Goal: Task Accomplishment & Management: Manage account settings

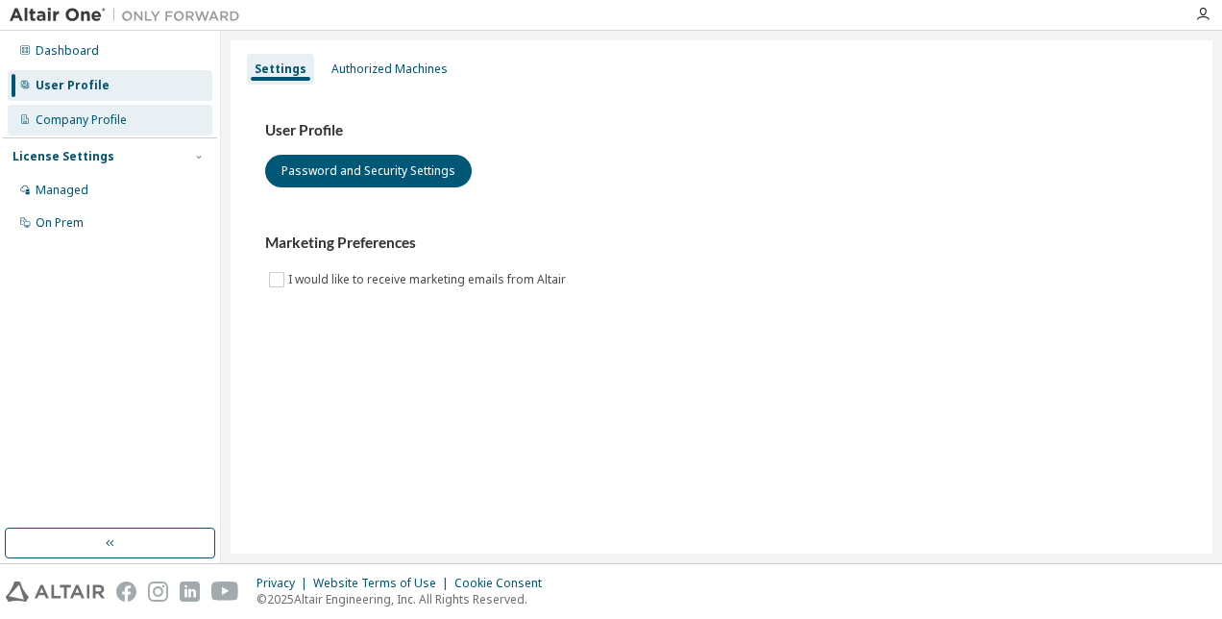
click at [106, 119] on div "Company Profile" at bounding box center [81, 119] width 91 height 15
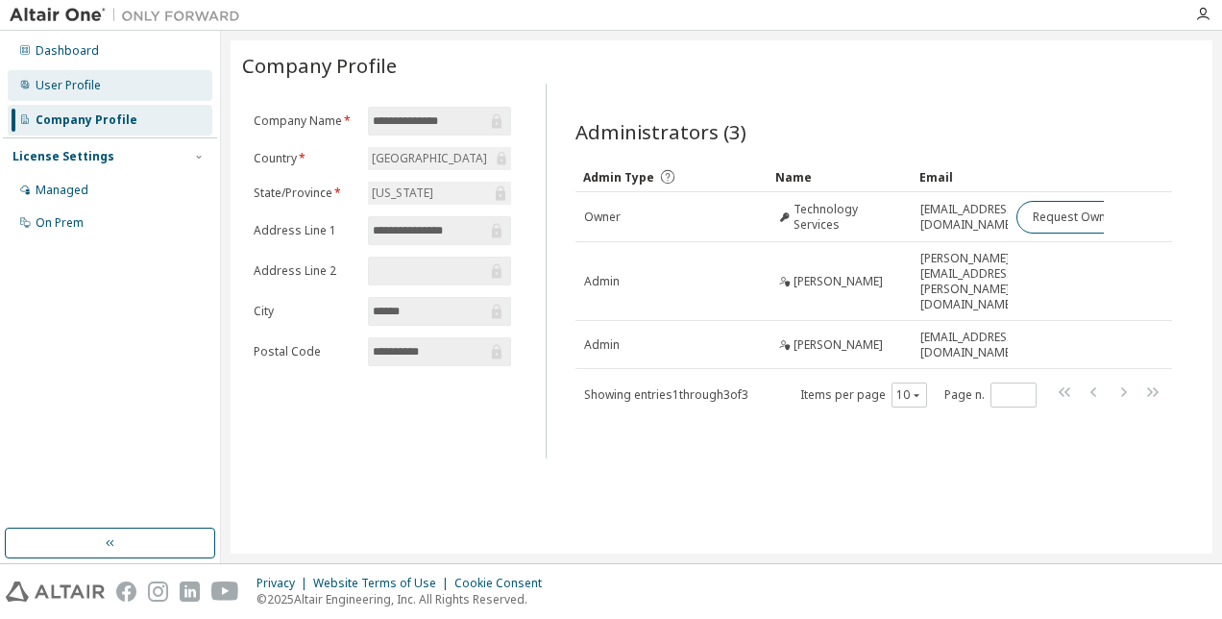
click at [115, 89] on div "User Profile" at bounding box center [110, 85] width 205 height 31
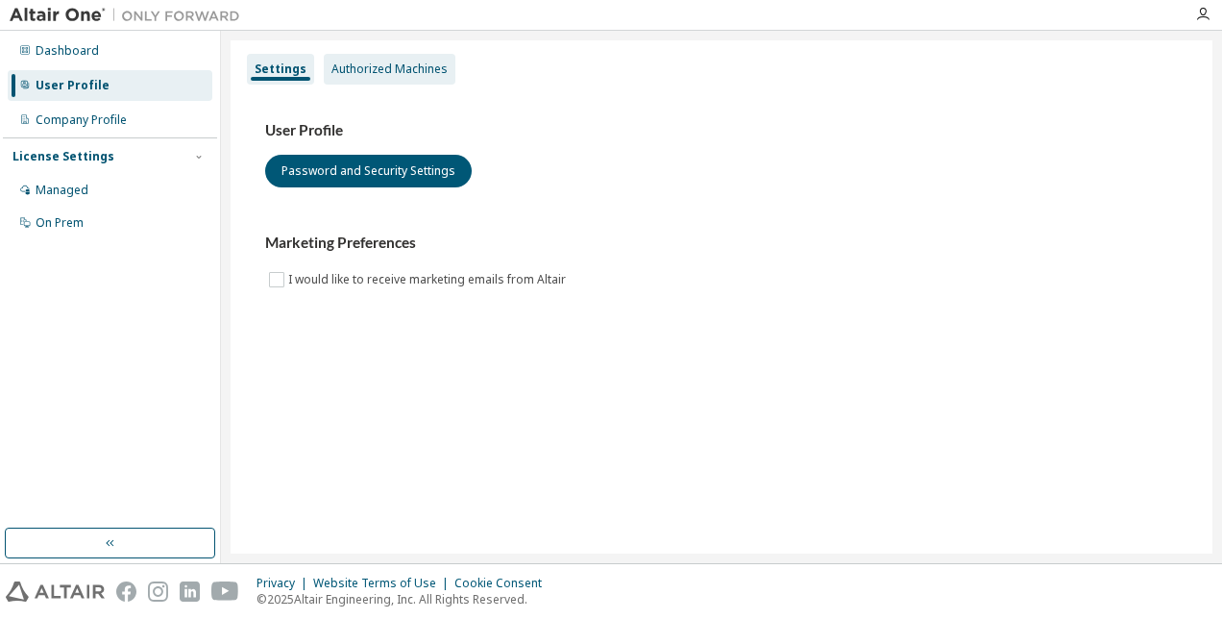
click at [362, 81] on div "Authorized Machines" at bounding box center [390, 69] width 132 height 31
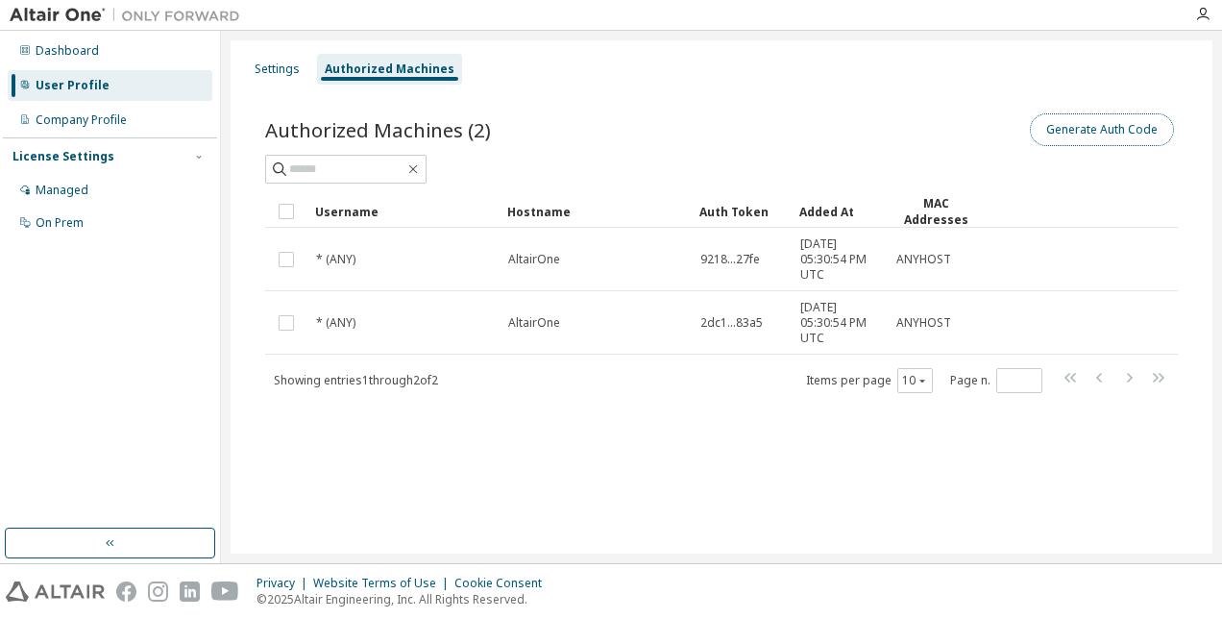
click at [1093, 129] on button "Generate Auth Code" at bounding box center [1102, 129] width 144 height 33
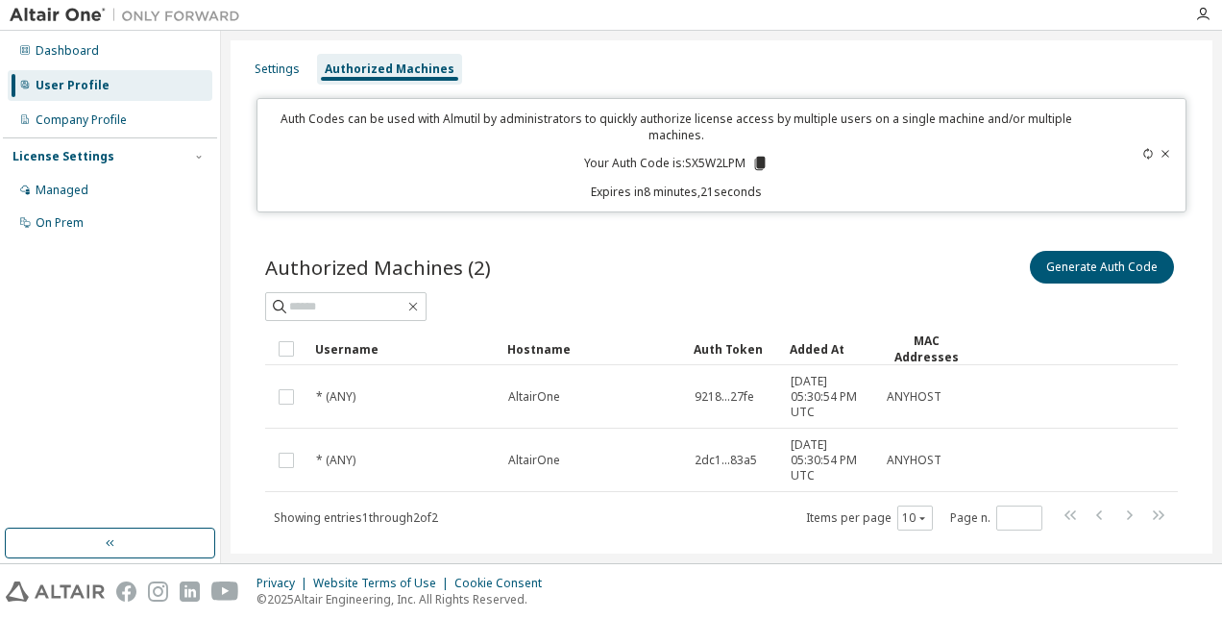
click at [671, 273] on div "Authorized Machines (2) Generate Auth Code" at bounding box center [721, 267] width 912 height 40
